Goal: Ask a question

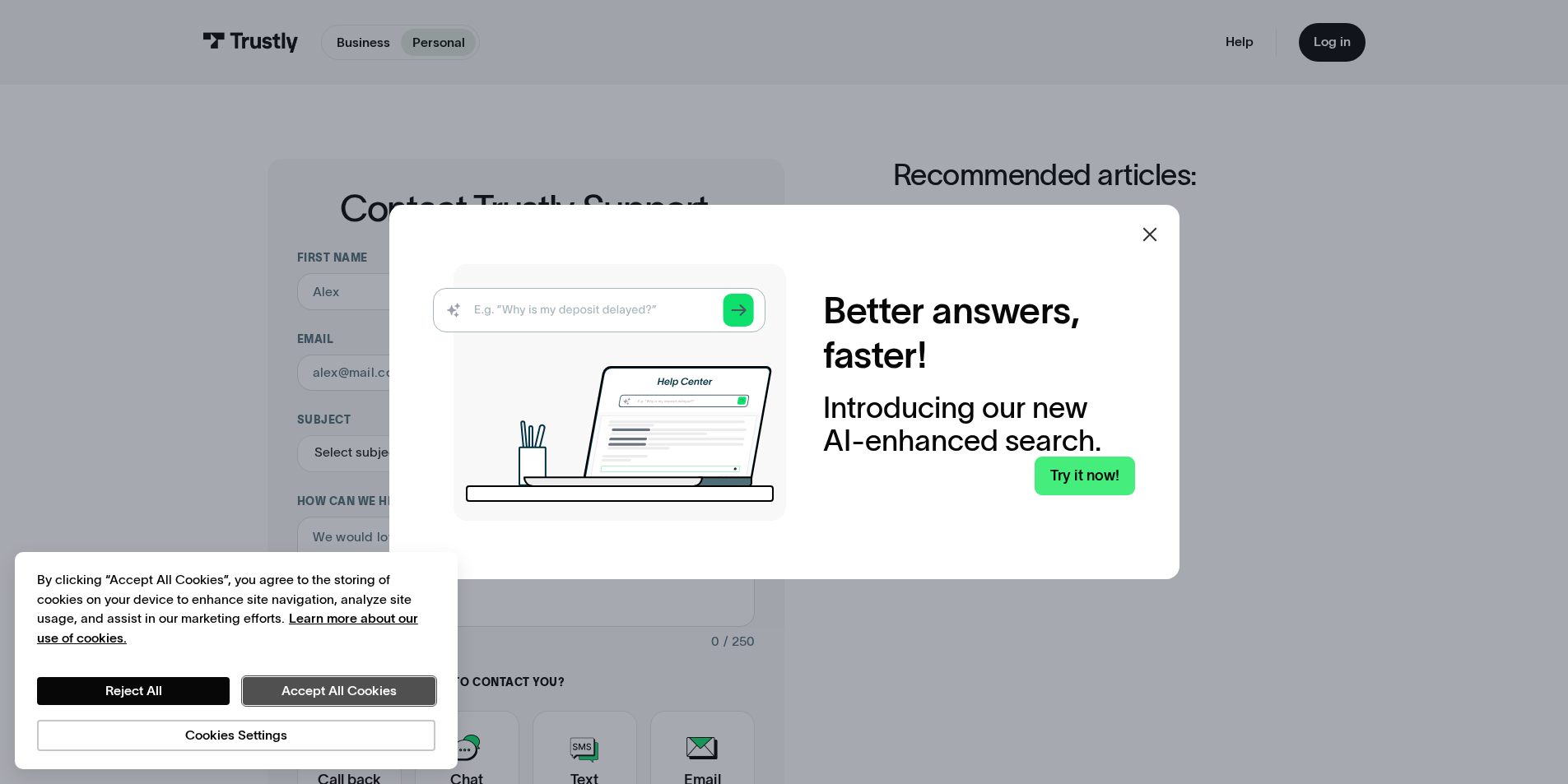
click at [327, 695] on button "Accept All Cookies" at bounding box center [340, 691] width 193 height 28
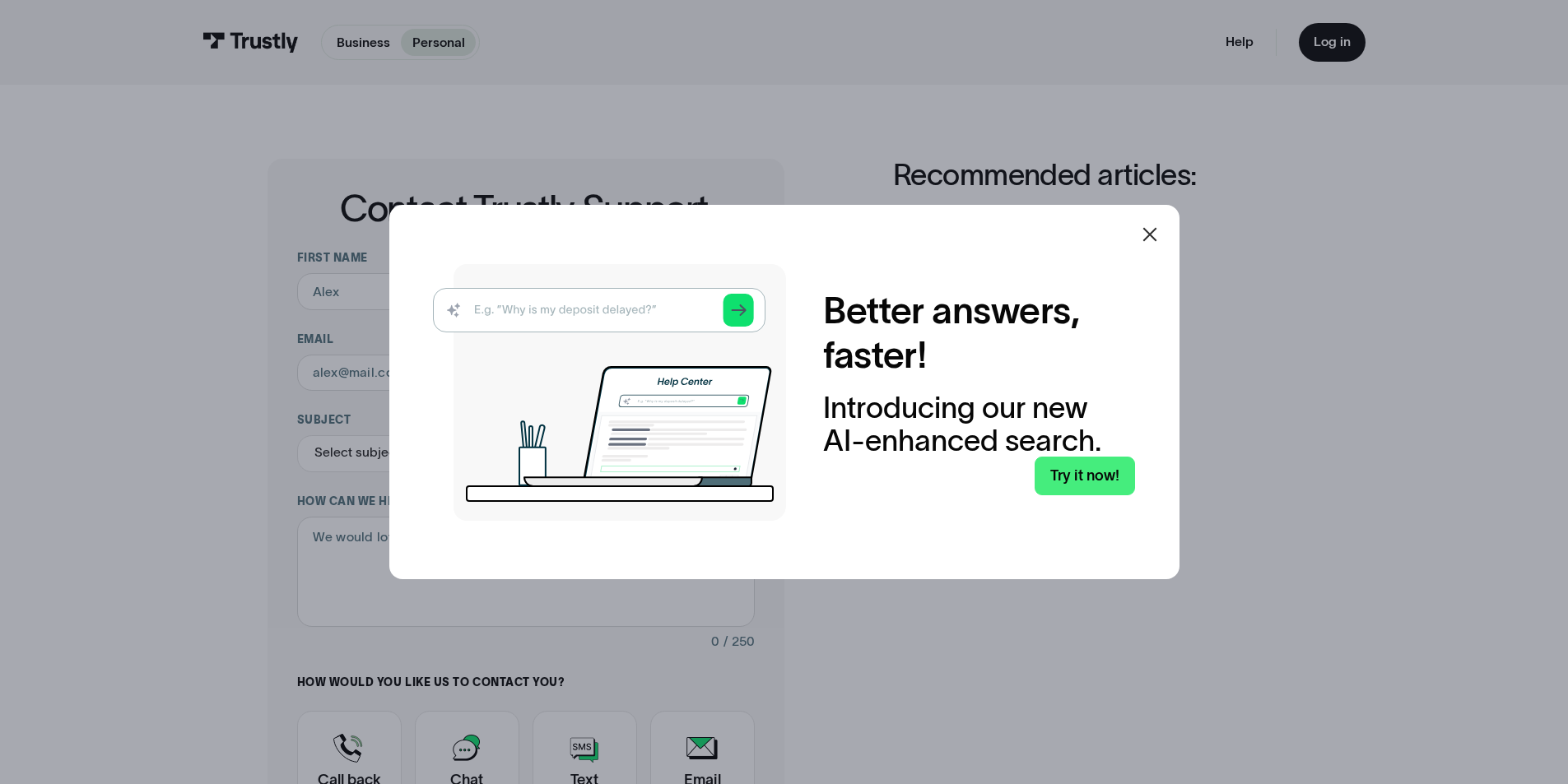
click at [1156, 237] on icon at bounding box center [1149, 234] width 14 height 14
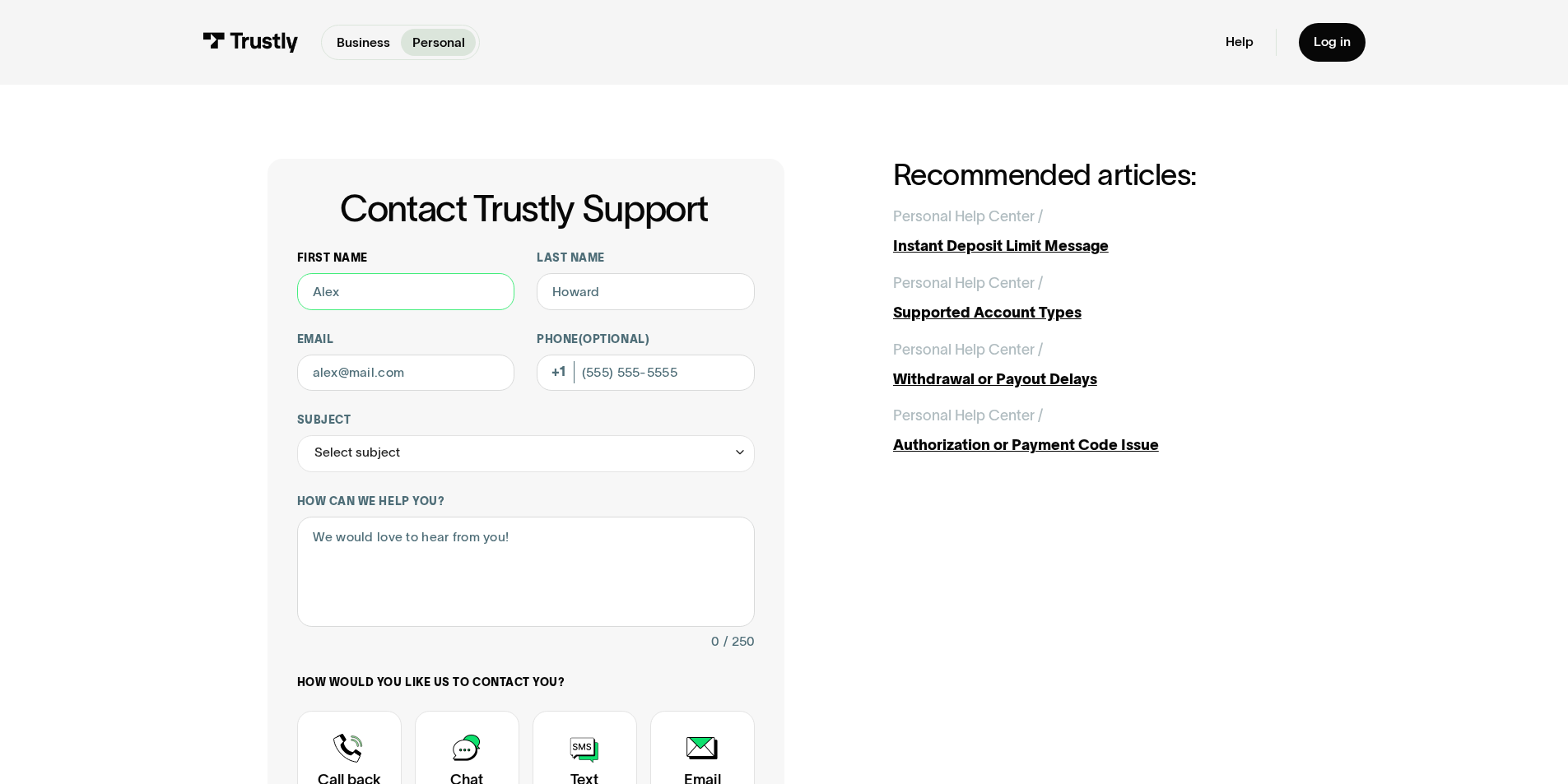
click at [377, 298] on input "First name" at bounding box center [405, 291] width 218 height 37
type input "[PERSON_NAME]"
type input "[EMAIL_ADDRESS][DOMAIN_NAME]"
type input "[PHONE_NUMBER]"
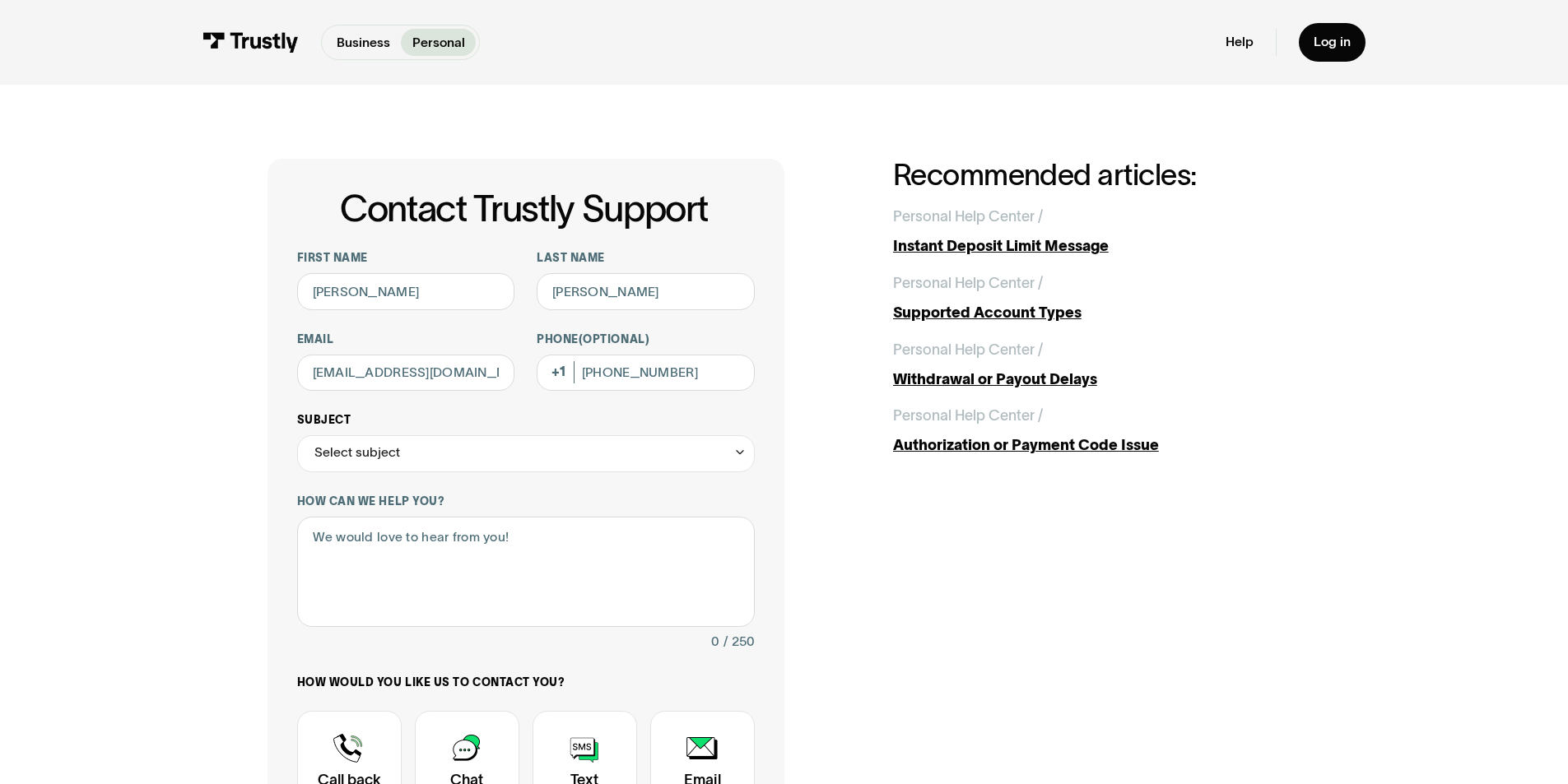
click at [384, 461] on div "Select subject" at bounding box center [357, 453] width 85 height 22
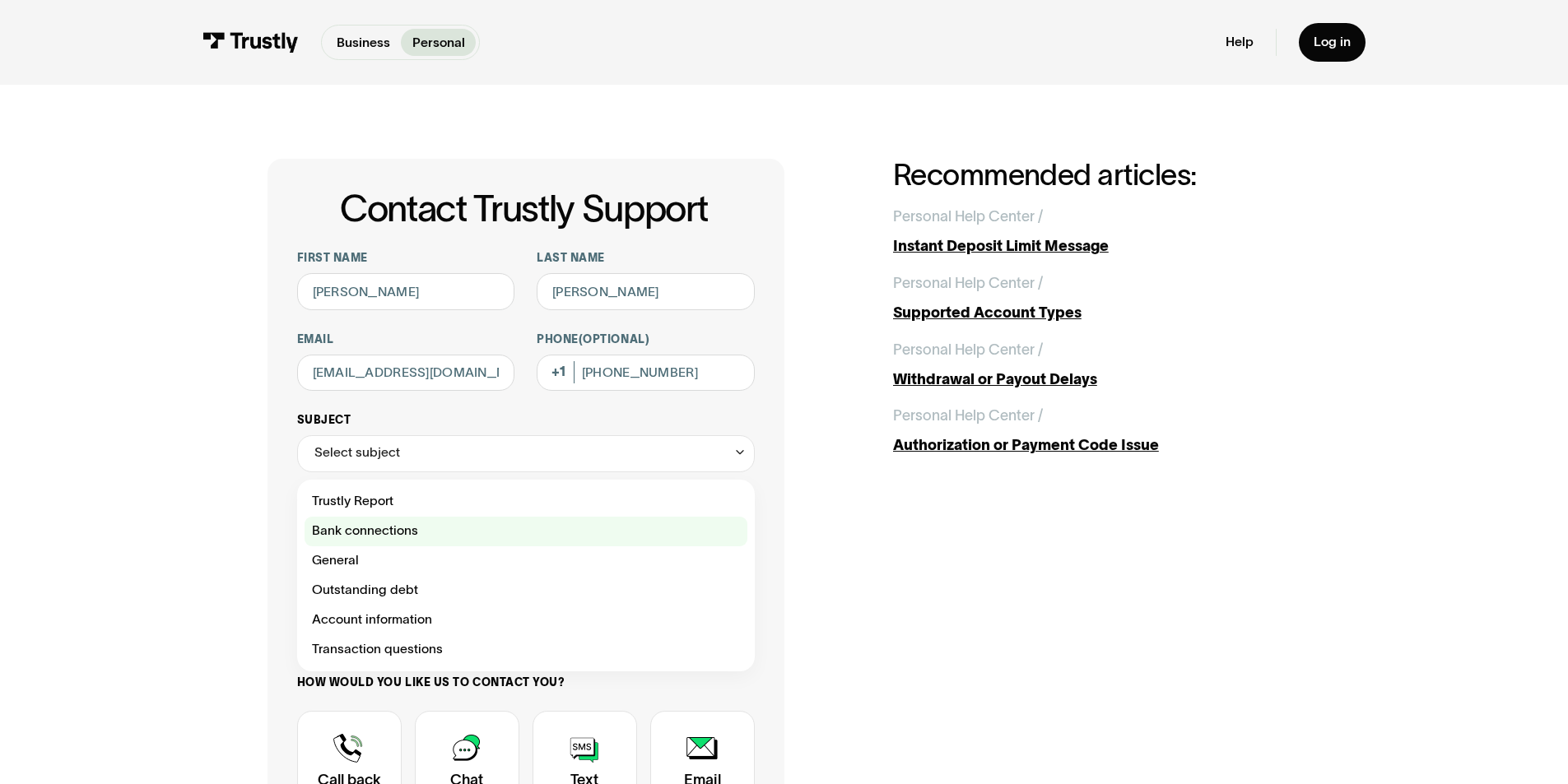
click at [375, 525] on div "Contact Trustly Support" at bounding box center [525, 532] width 443 height 30
type input "**********"
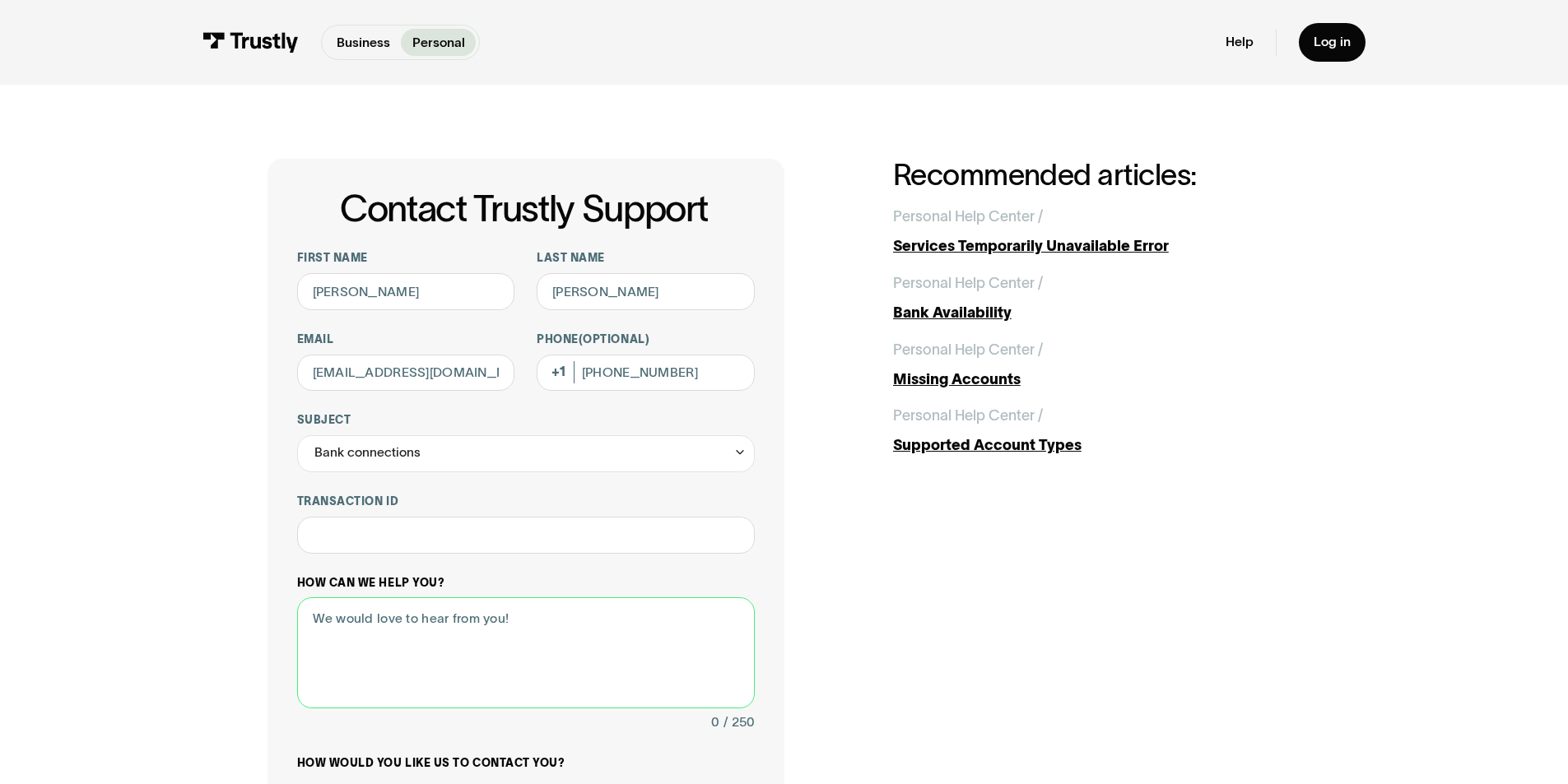
click at [392, 623] on textarea "How can we help you?" at bounding box center [525, 653] width 457 height 111
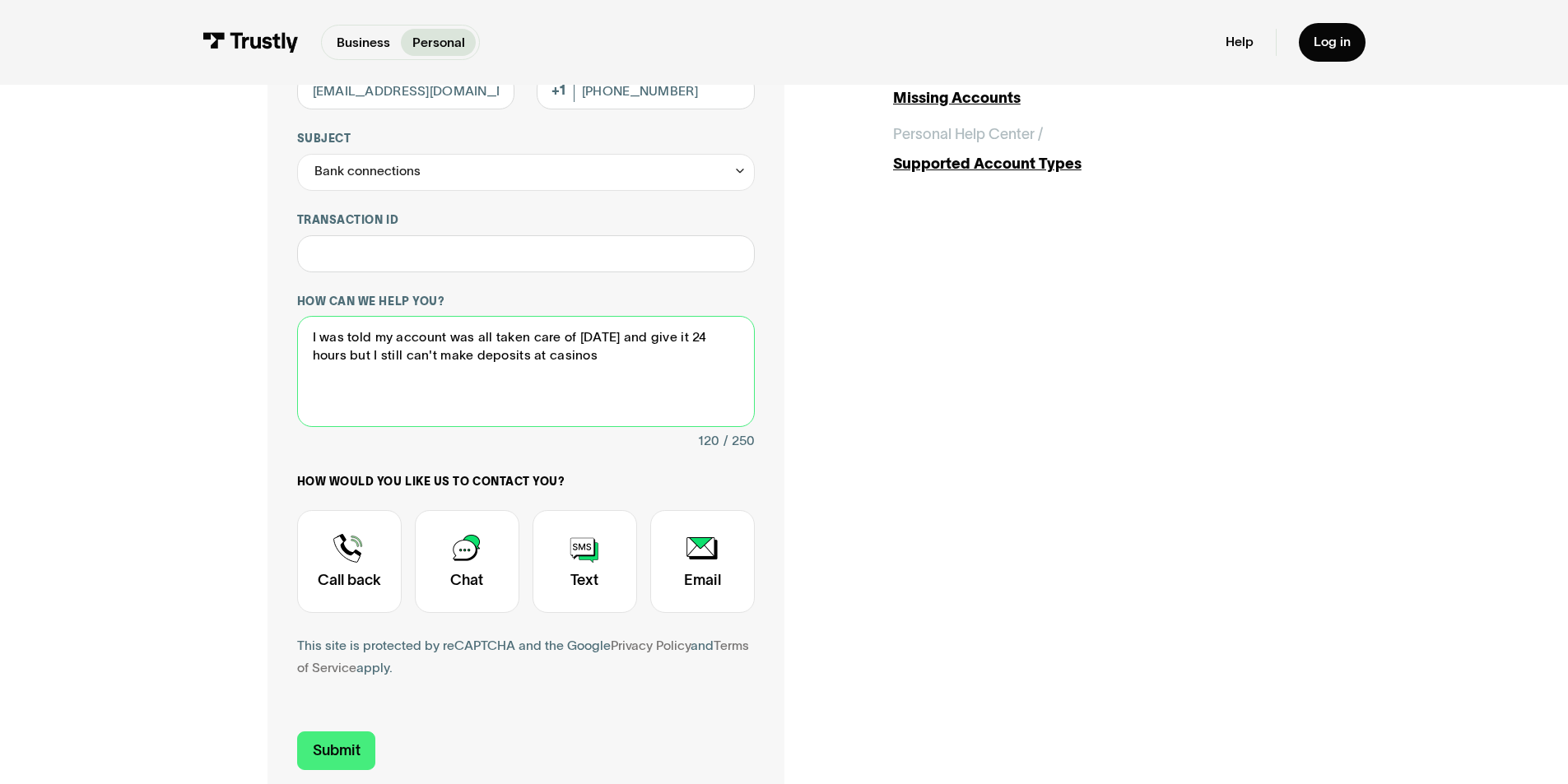
scroll to position [295, 0]
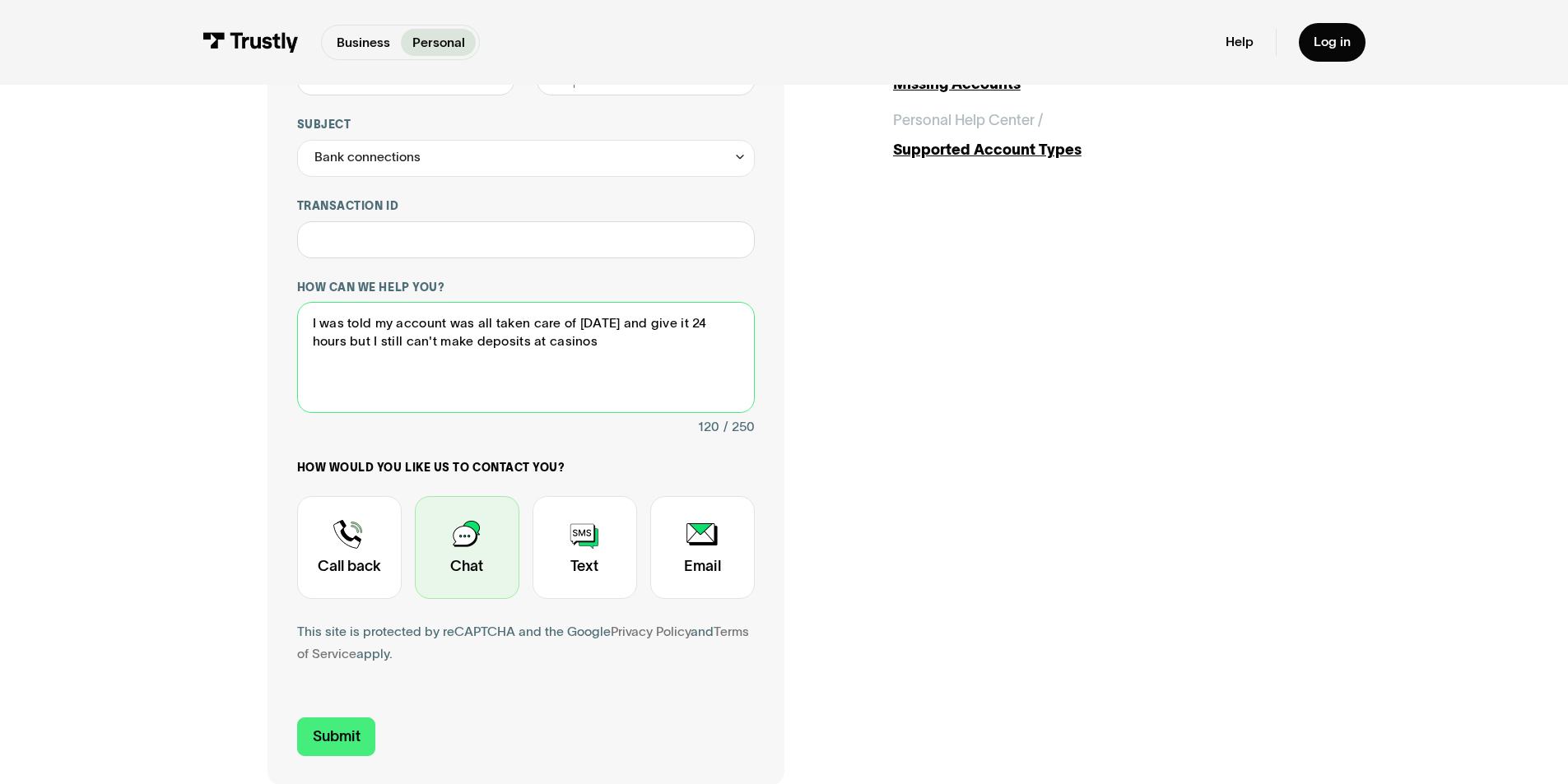
type textarea "I was told my account was all taken care of [DATE] and give it 24 hours but I s…"
click at [463, 539] on div "Contact Trustly Support" at bounding box center [467, 547] width 105 height 103
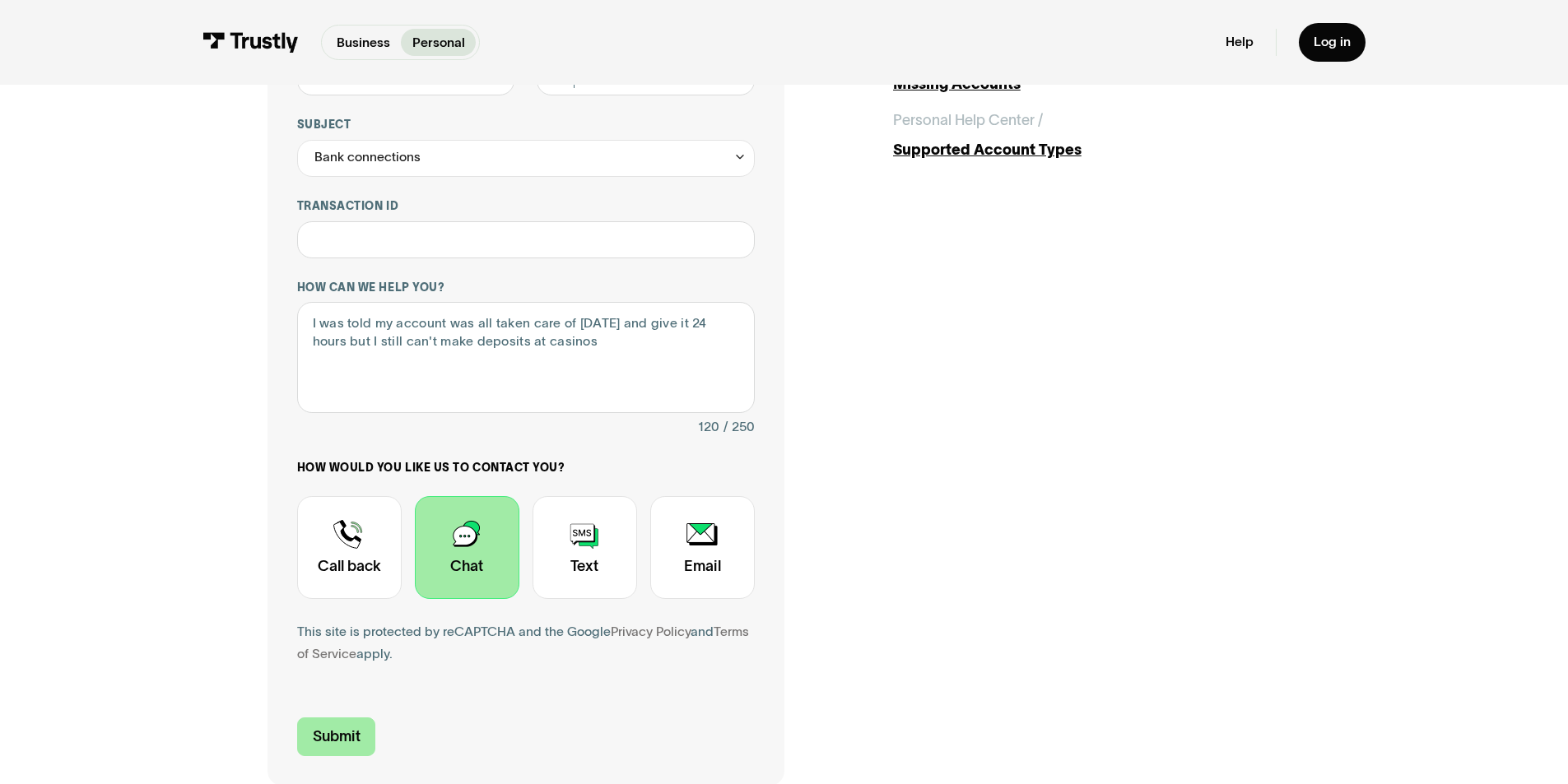
click at [339, 736] on input "Submit" at bounding box center [336, 737] width 79 height 39
type input "[PHONE_NUMBER]"
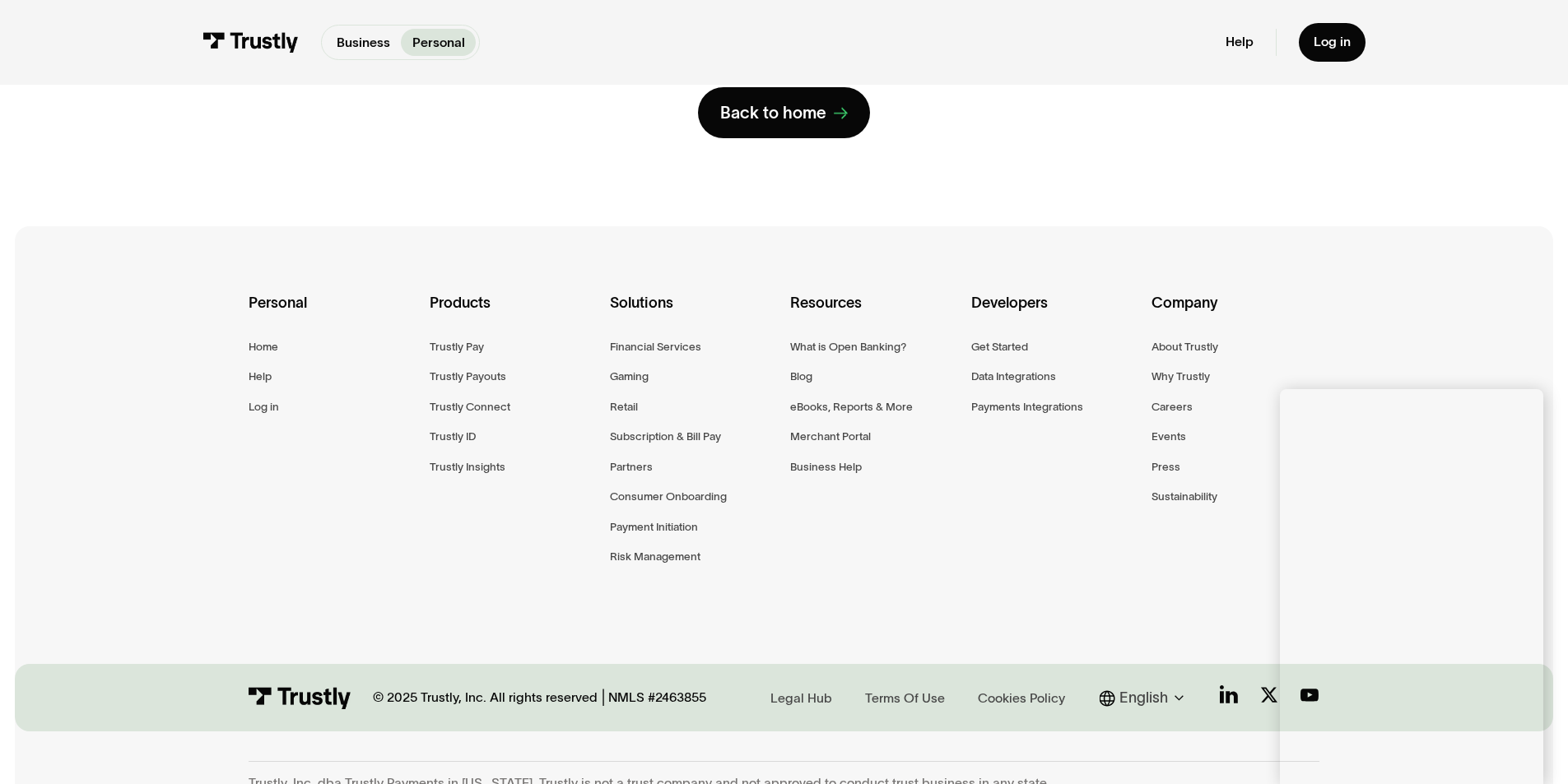
scroll to position [0, 0]
